Goal: Find specific page/section: Find specific page/section

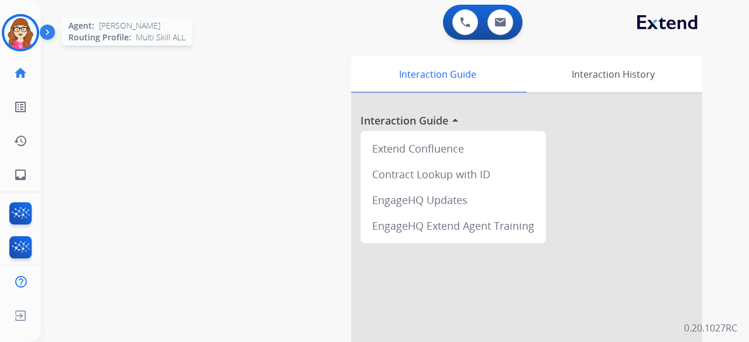
click at [9, 36] on img at bounding box center [20, 32] width 33 height 33
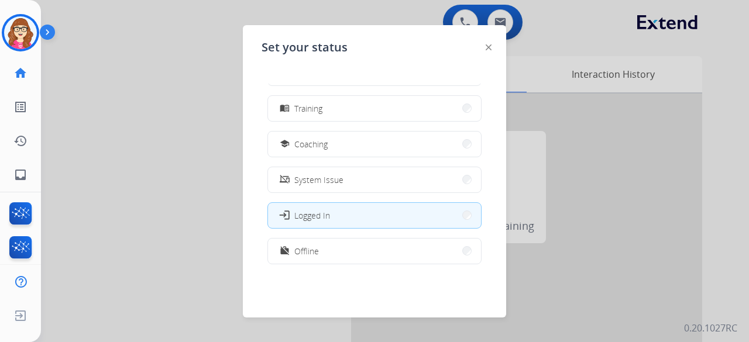
scroll to position [220, 0]
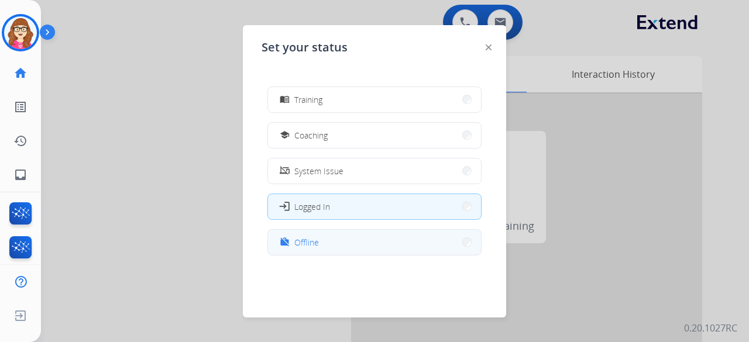
click at [444, 247] on button "work_off Offline" at bounding box center [374, 242] width 213 height 25
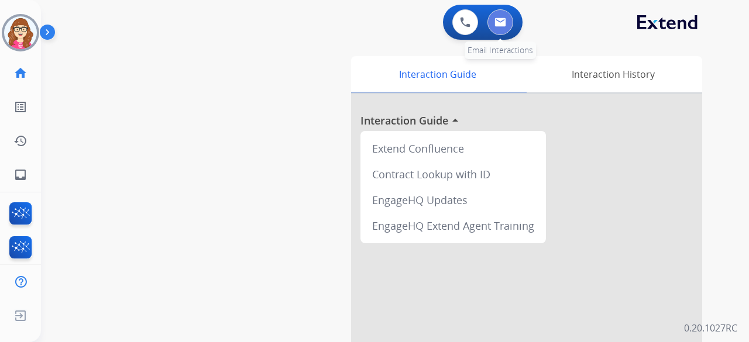
click at [505, 26] on img at bounding box center [500, 22] width 12 height 9
